Goal: Check status: Check status

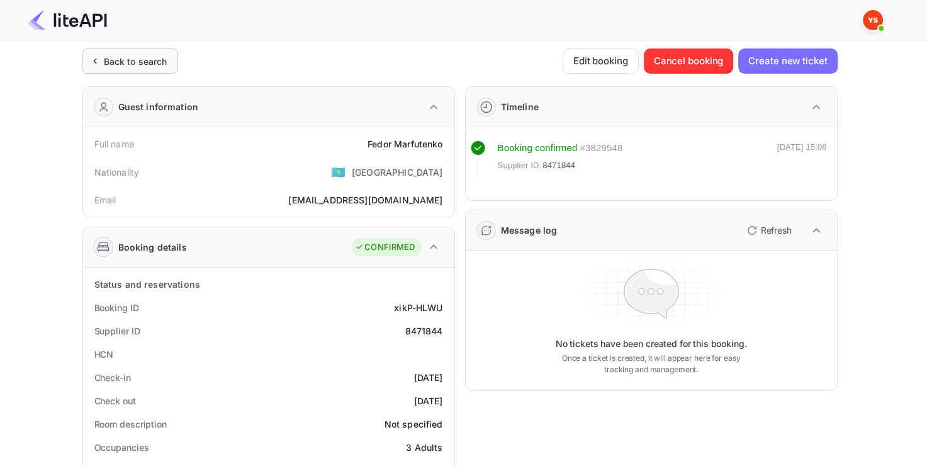
click at [146, 67] on div "Back to search" at bounding box center [136, 61] width 64 height 13
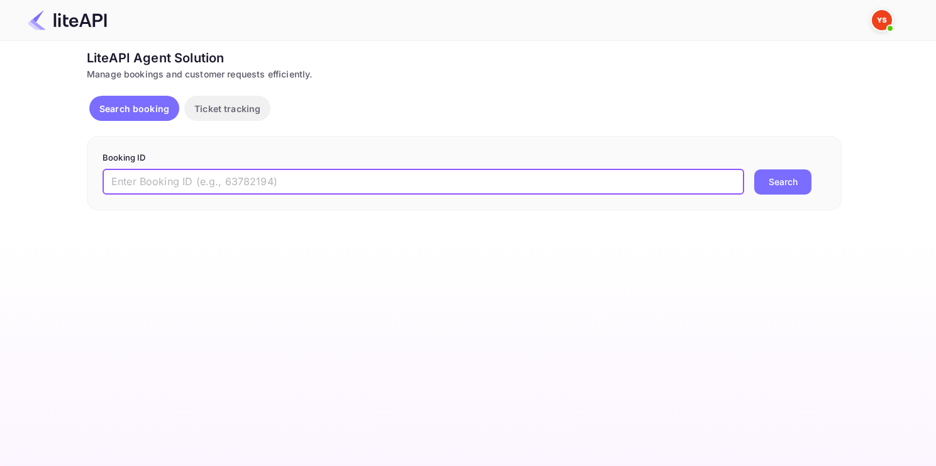
paste input "8481010"
click at [315, 179] on input "8481010" at bounding box center [424, 181] width 642 height 25
type input "8481010"
click at [755, 169] on button "Search" at bounding box center [783, 181] width 57 height 25
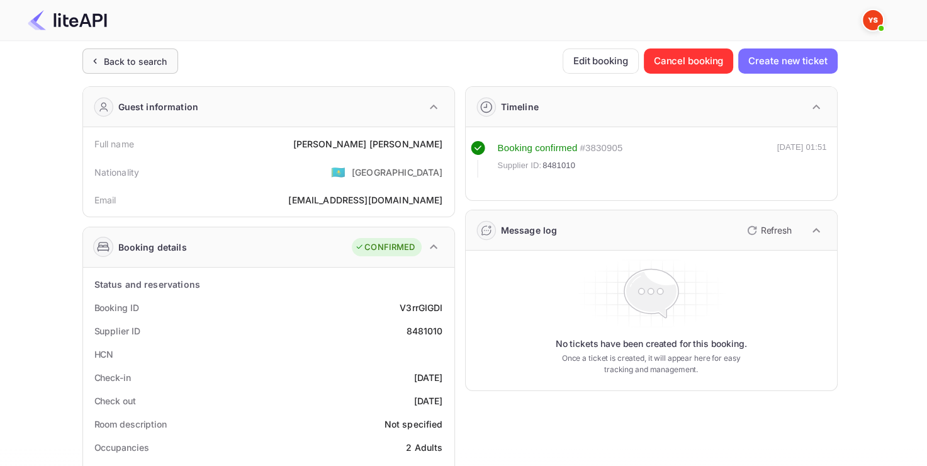
click at [135, 61] on div "Back to search" at bounding box center [136, 61] width 64 height 13
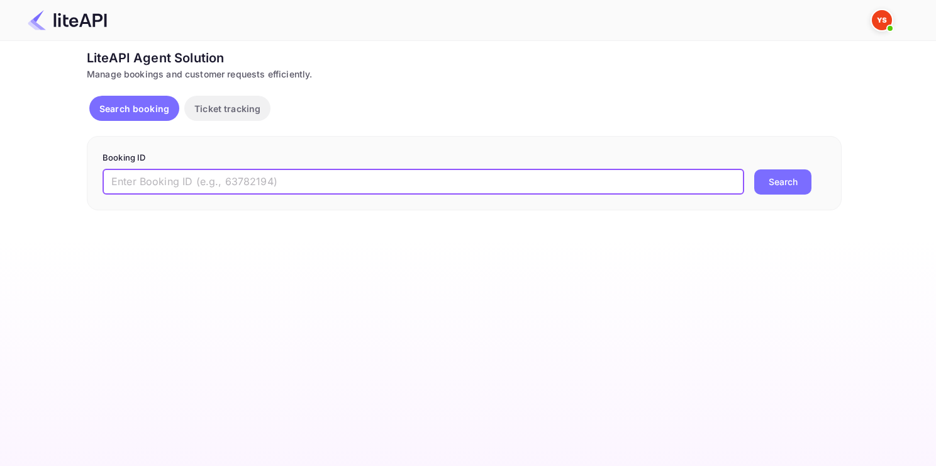
paste input "8891755"
click at [425, 176] on input "8891755" at bounding box center [424, 181] width 642 height 25
type input "8891755"
click at [755, 169] on button "Search" at bounding box center [783, 181] width 57 height 25
